Goal: Book appointment/travel/reservation

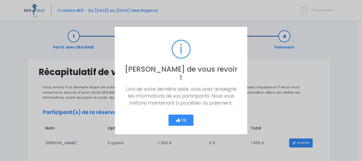
click at [181, 114] on button "Ok" at bounding box center [180, 119] width 25 height 11
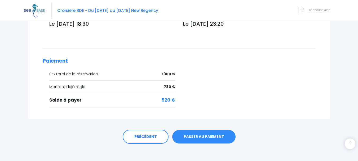
scroll to position [212, 0]
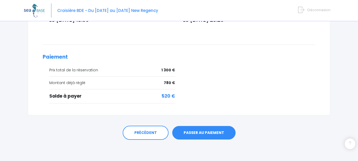
click at [204, 133] on link "PASSER AU PAIEMENT" at bounding box center [203, 133] width 63 height 14
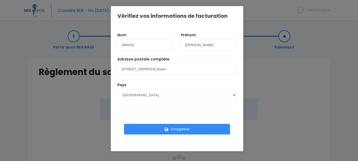
click at [183, 129] on button "Enregistrer" at bounding box center [177, 129] width 106 height 11
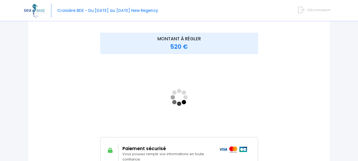
scroll to position [68, 0]
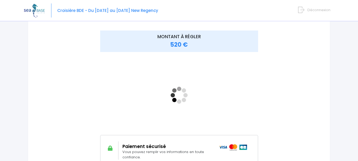
click at [205, 150] on div "Paiement sécurisé Vous pouvez remplir vos informations en toute confiance." at bounding box center [166, 150] width 97 height 18
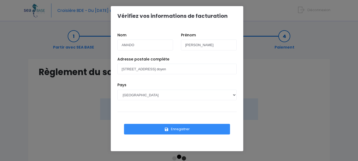
scroll to position [68, 0]
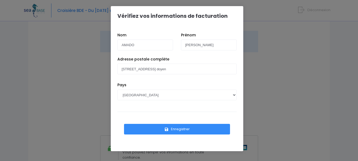
click at [155, 127] on button "Enregistrer" at bounding box center [177, 129] width 106 height 11
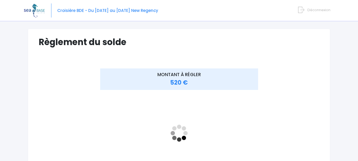
scroll to position [30, 0]
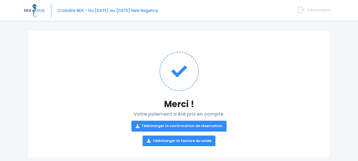
scroll to position [29, 0]
click at [188, 127] on link "Télécharger la confirmation de réservation" at bounding box center [178, 125] width 95 height 11
